Goal: Navigation & Orientation: Find specific page/section

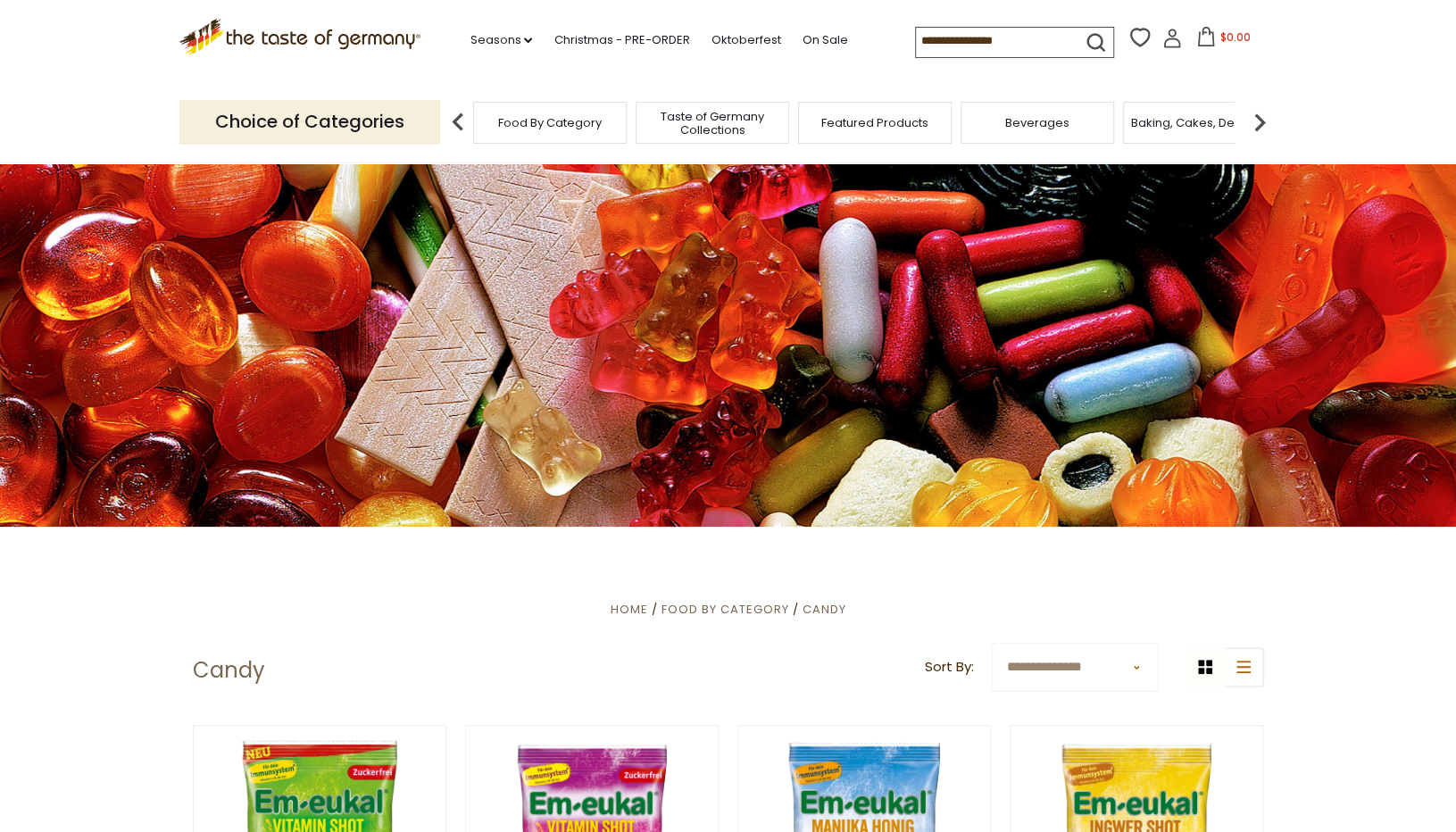
click at [561, 127] on span "Food By Category" at bounding box center [549, 122] width 103 height 13
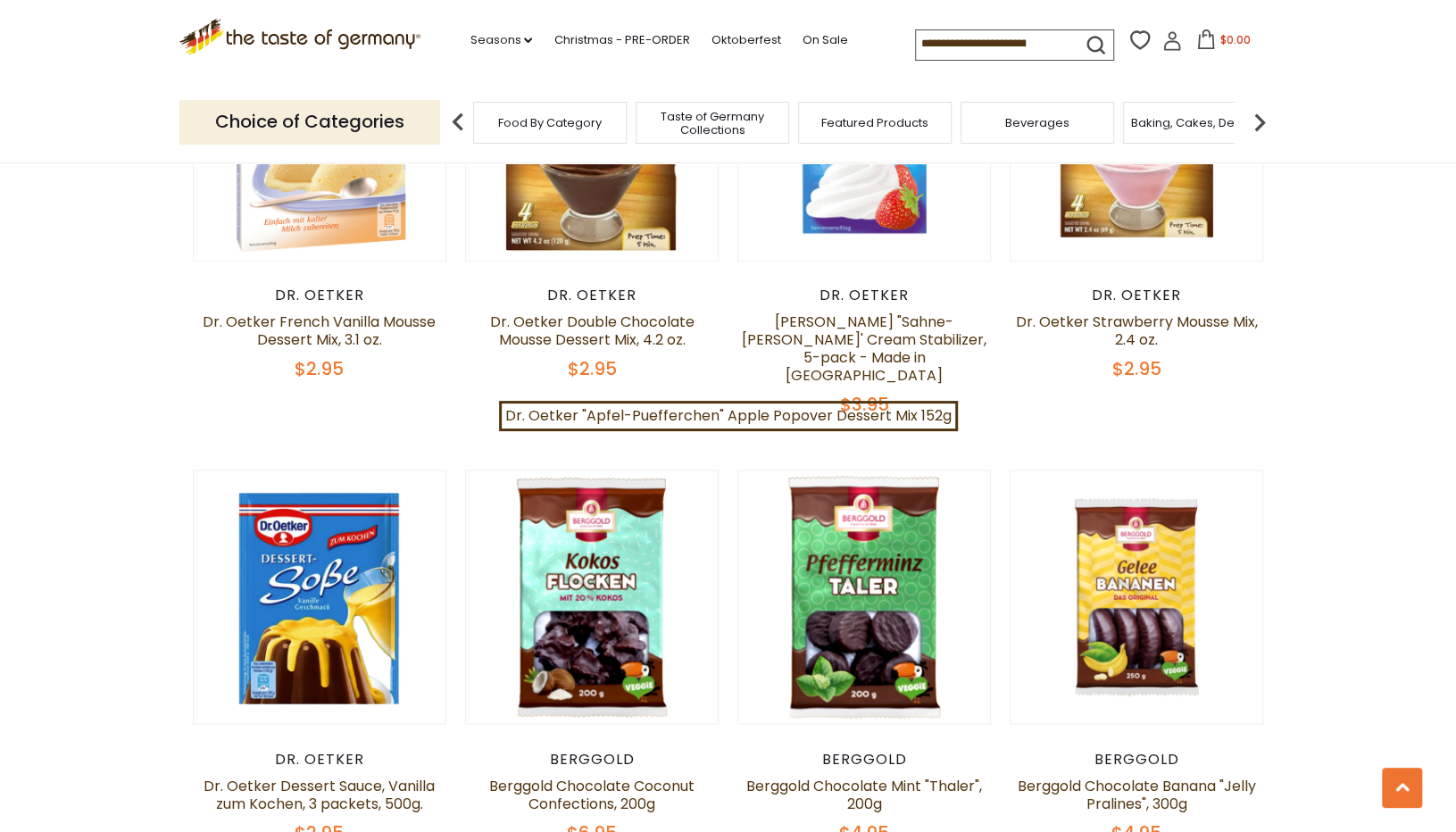
scroll to position [1689, 0]
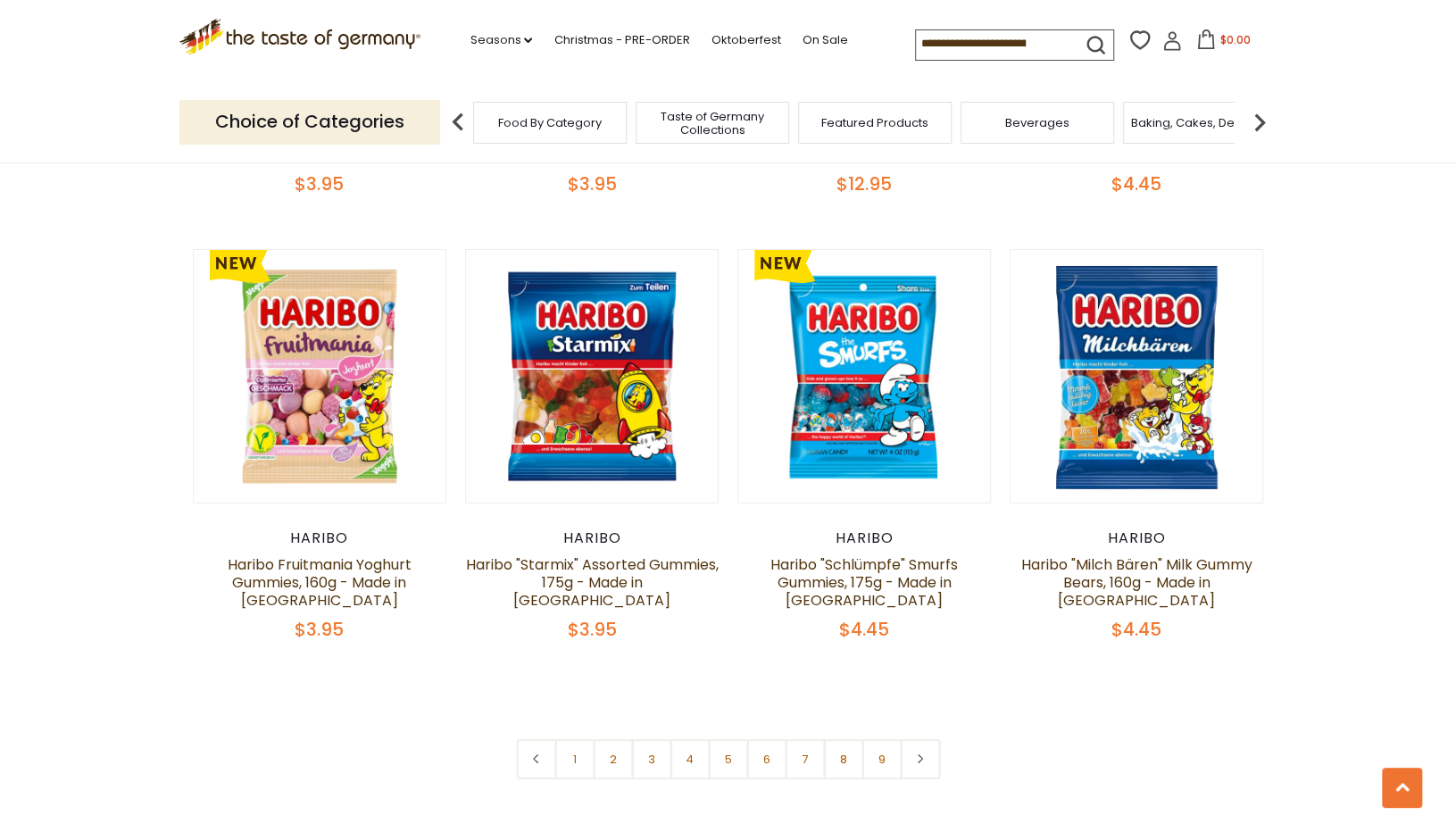
scroll to position [4058, 0]
